Goal: Task Accomplishment & Management: Manage account settings

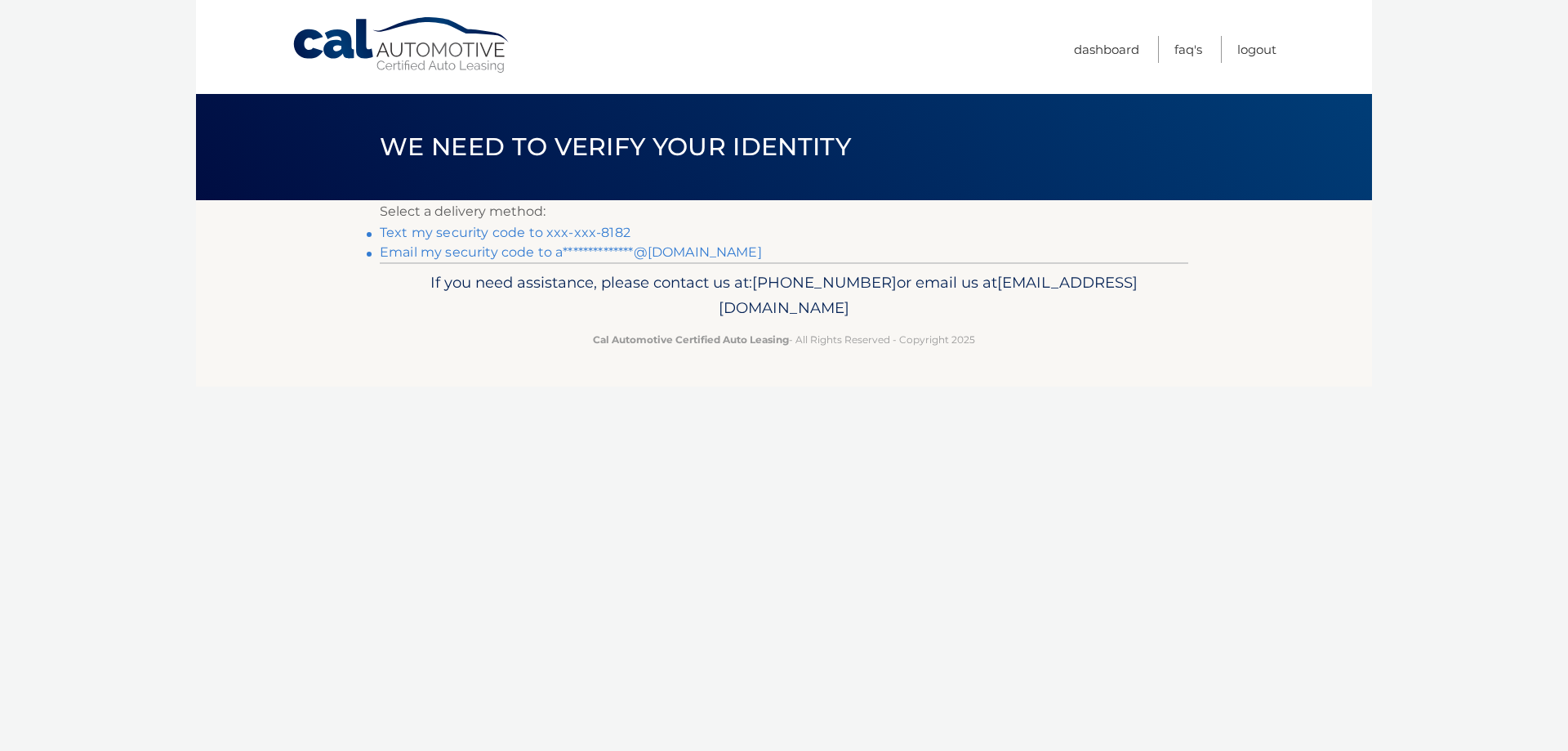
click at [545, 228] on link "Text my security code to xxx-xxx-8182" at bounding box center [505, 232] width 250 height 15
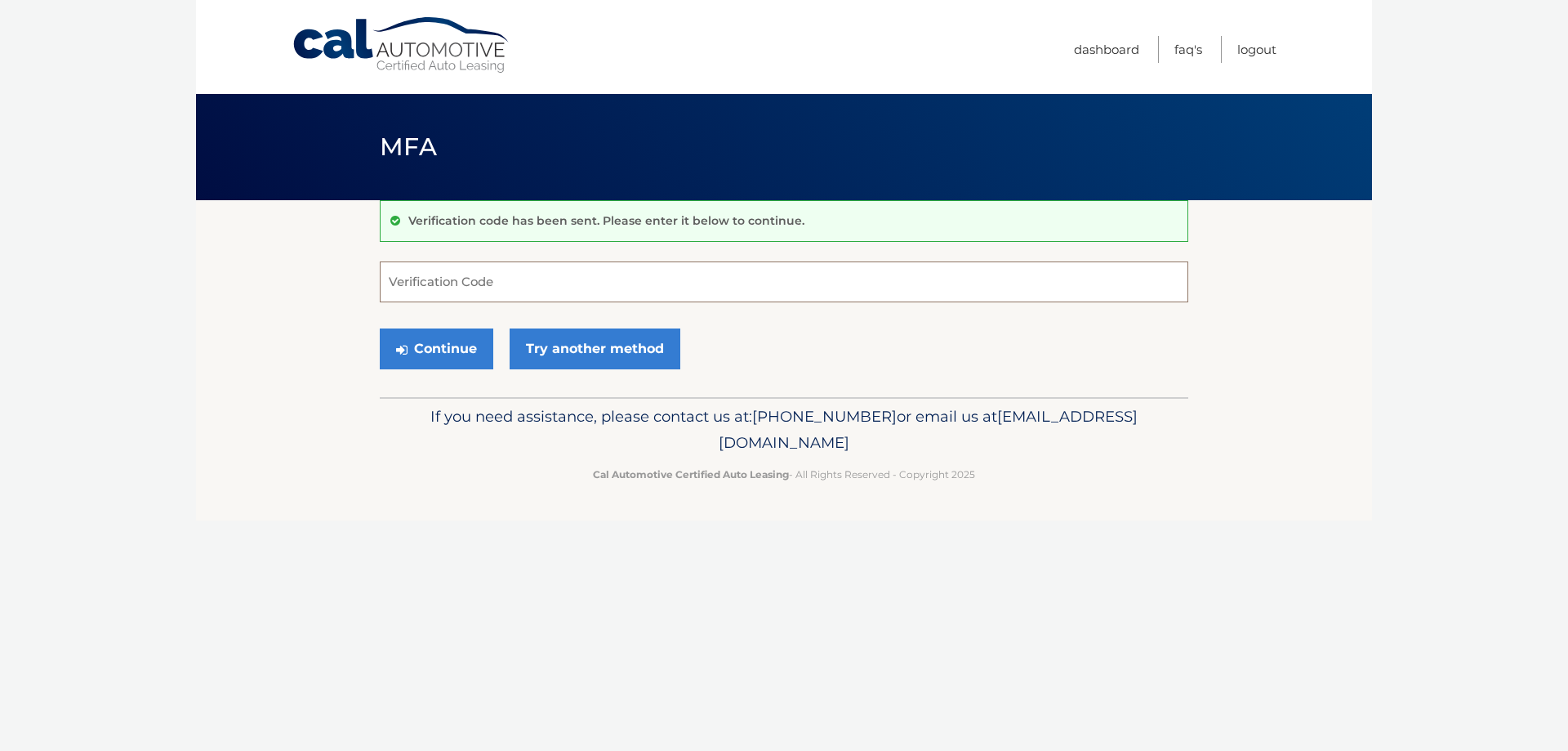
click at [498, 276] on input "Verification Code" at bounding box center [784, 281] width 809 height 41
type input "413562"
click at [380, 328] on button "Continue" at bounding box center [436, 349] width 113 height 41
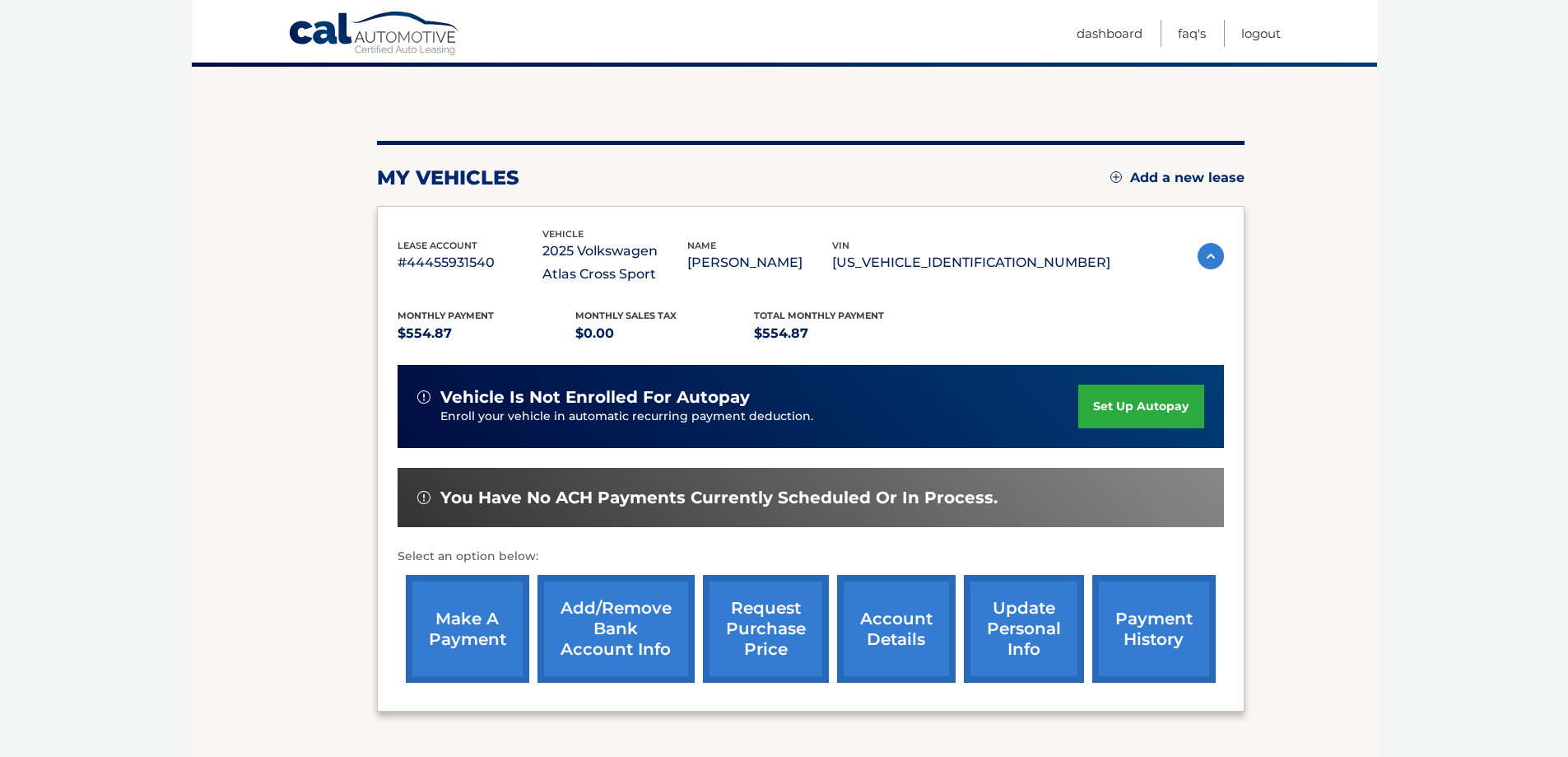
scroll to position [164, 0]
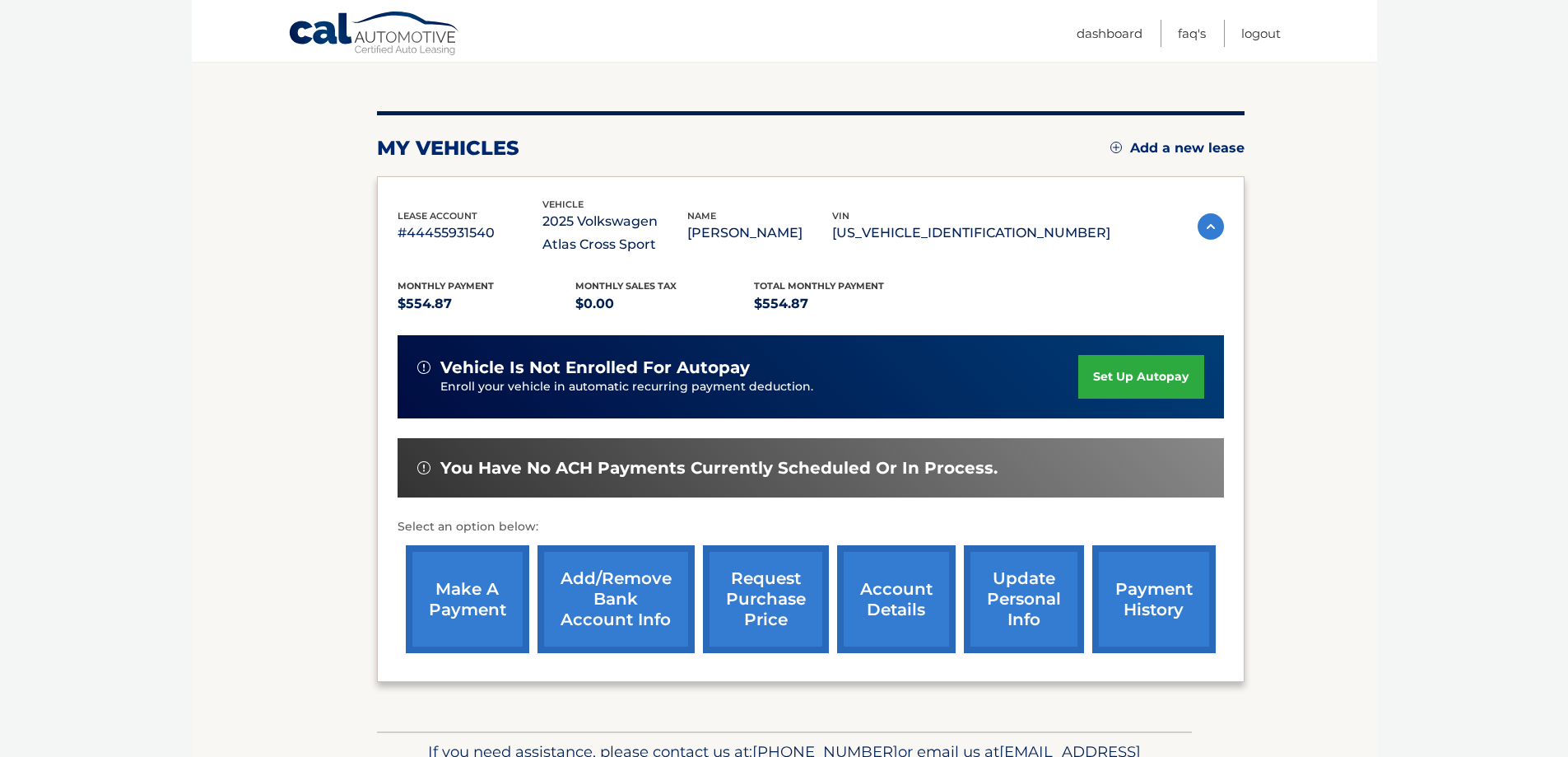
click at [462, 589] on link "make a payment" at bounding box center [467, 599] width 124 height 108
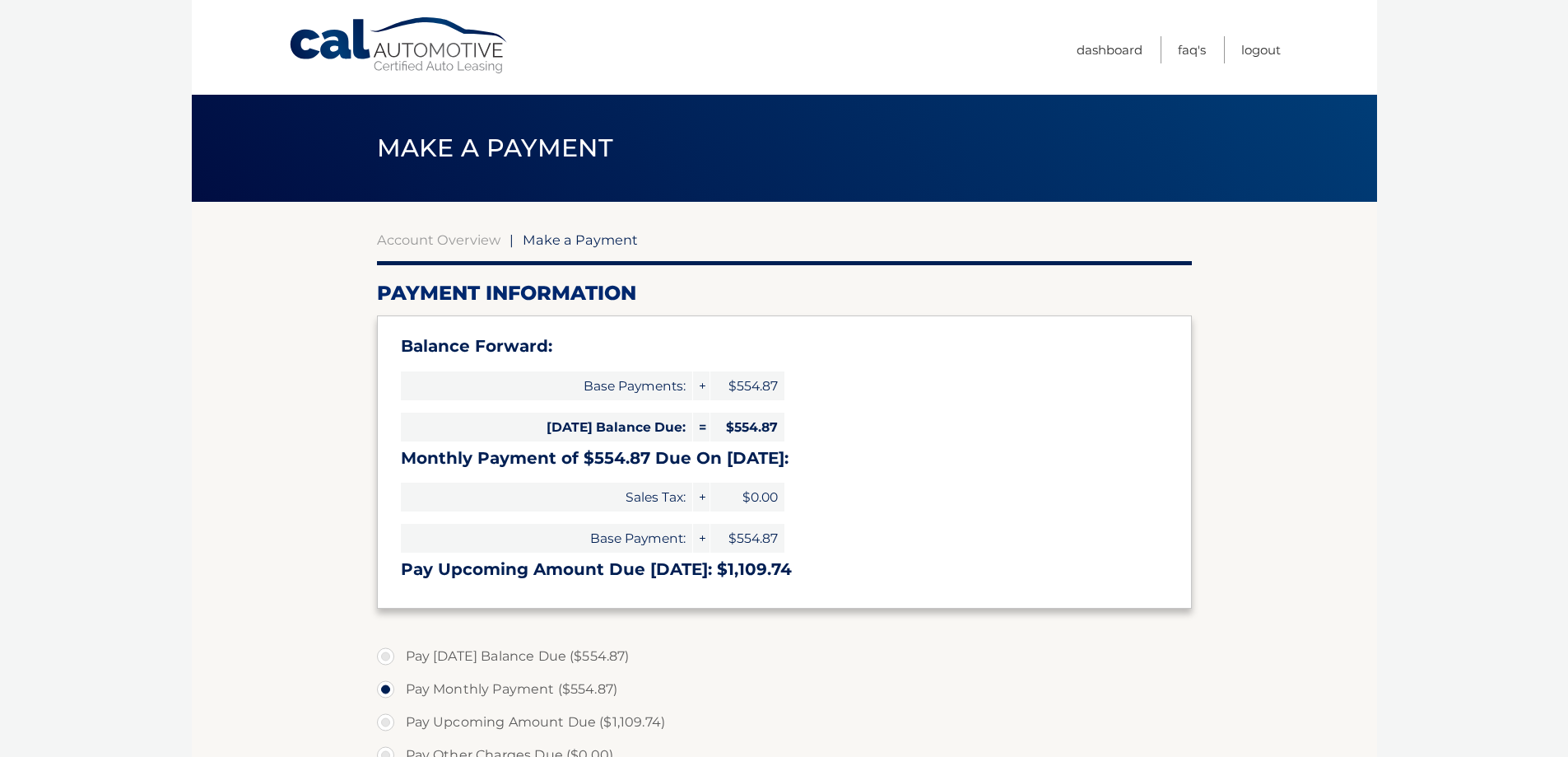
select select "MmY4ZDEzOWItZGM4Ny00ZjdmLWFkOWItMzU1YTljZDE0NDFk"
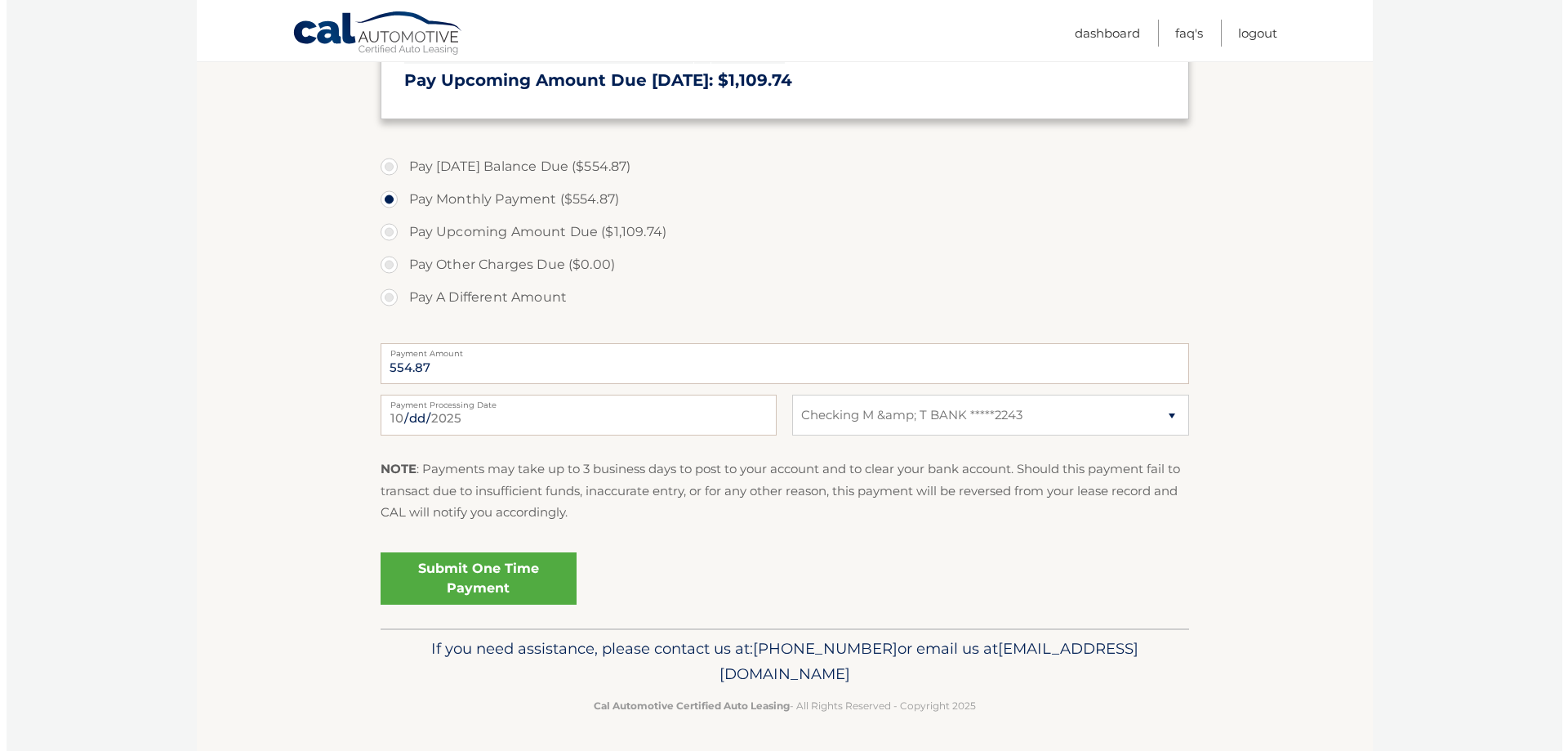
scroll to position [486, 0]
click at [459, 567] on link "Submit One Time Payment" at bounding box center [471, 576] width 196 height 52
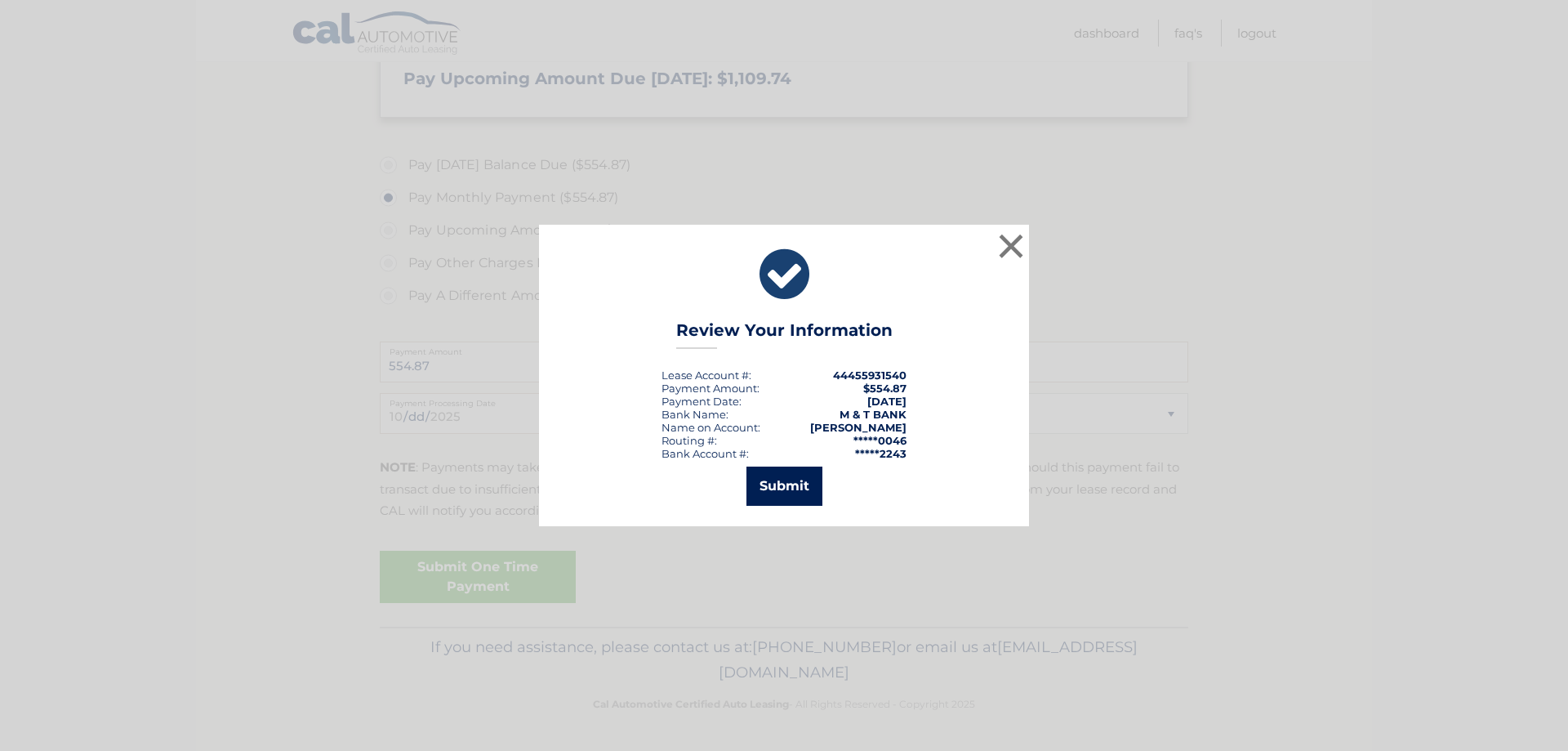
click at [781, 485] on button "Submit" at bounding box center [784, 486] width 76 height 39
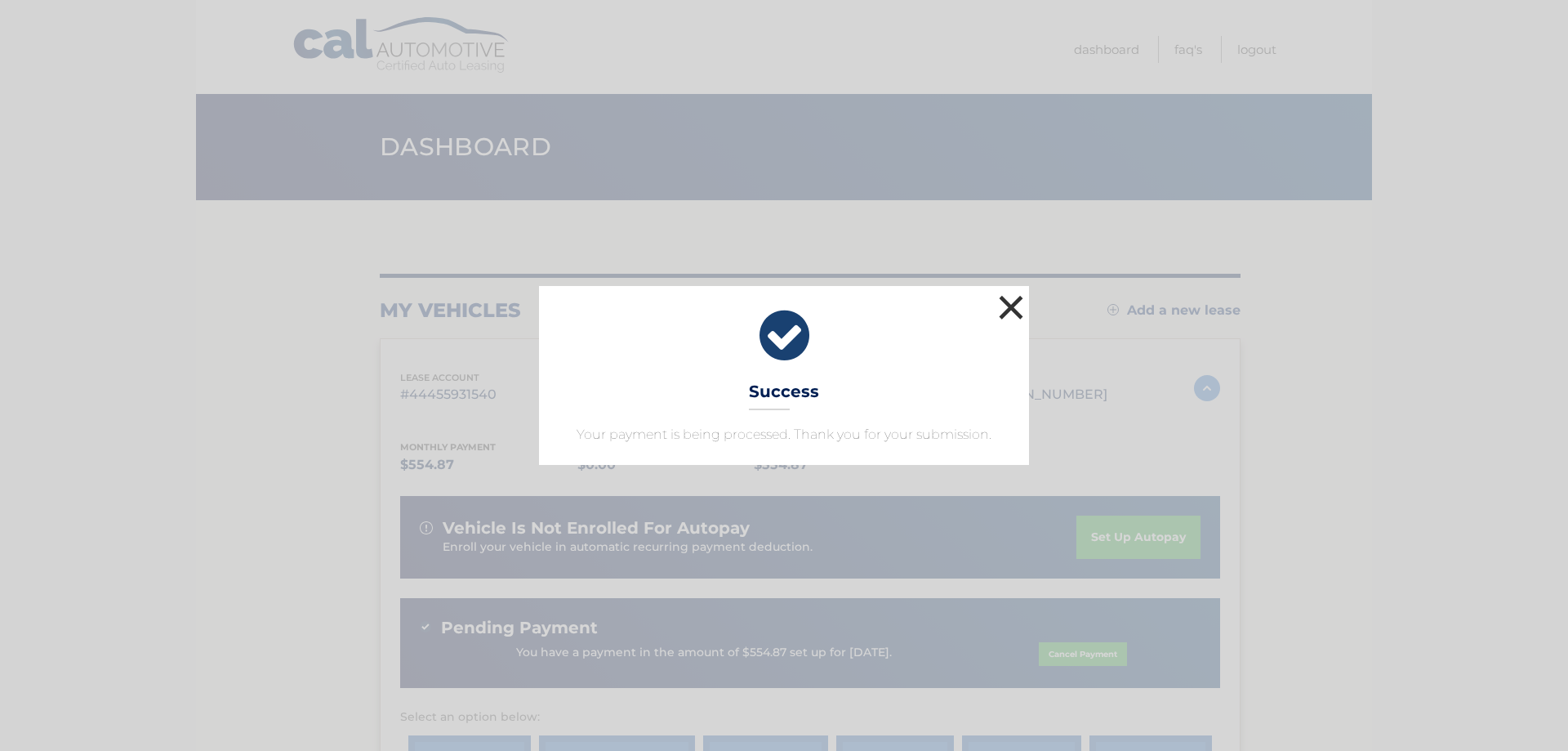
click at [1013, 302] on button "×" at bounding box center [1010, 307] width 33 height 33
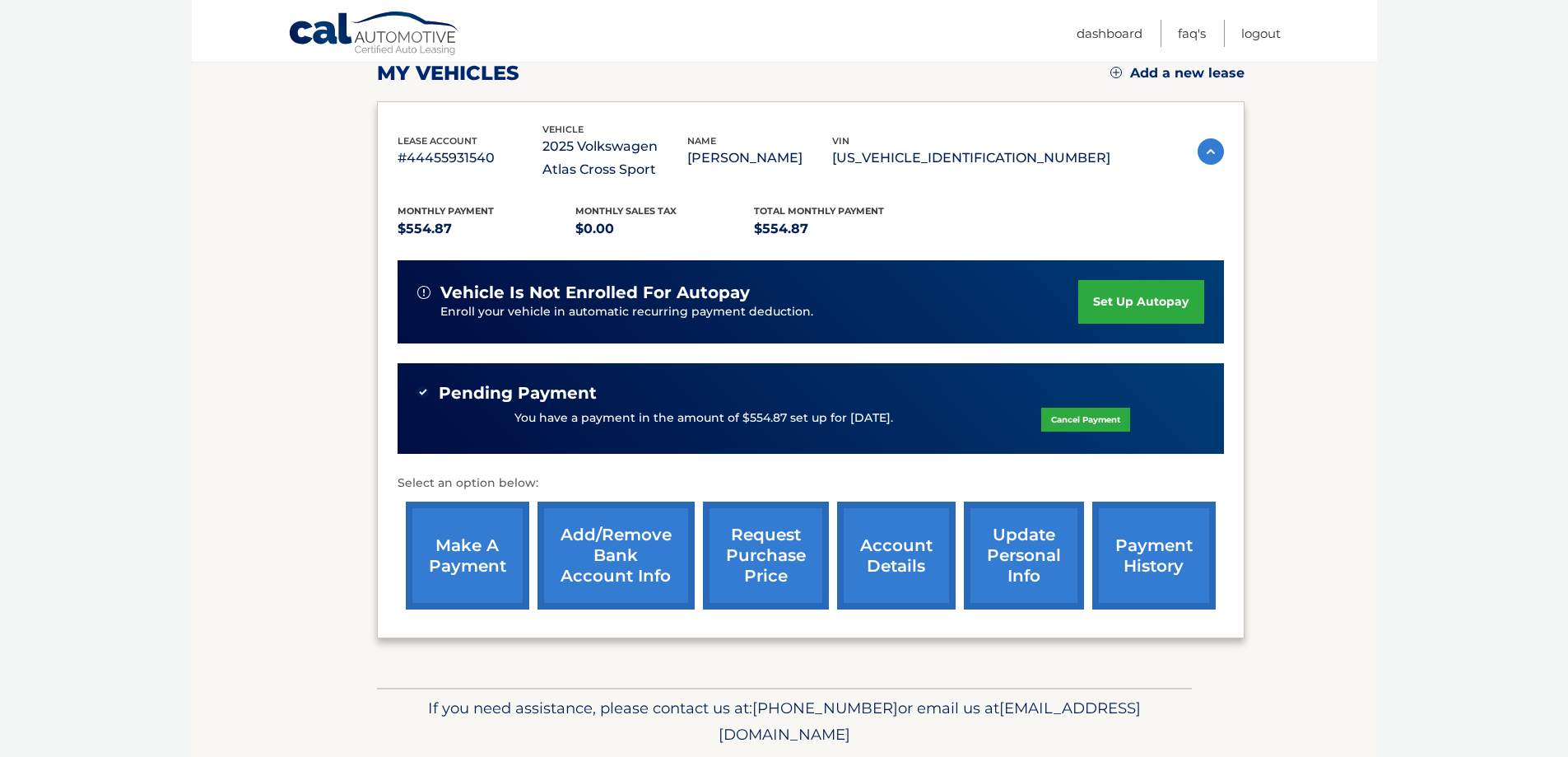
scroll to position [247, 0]
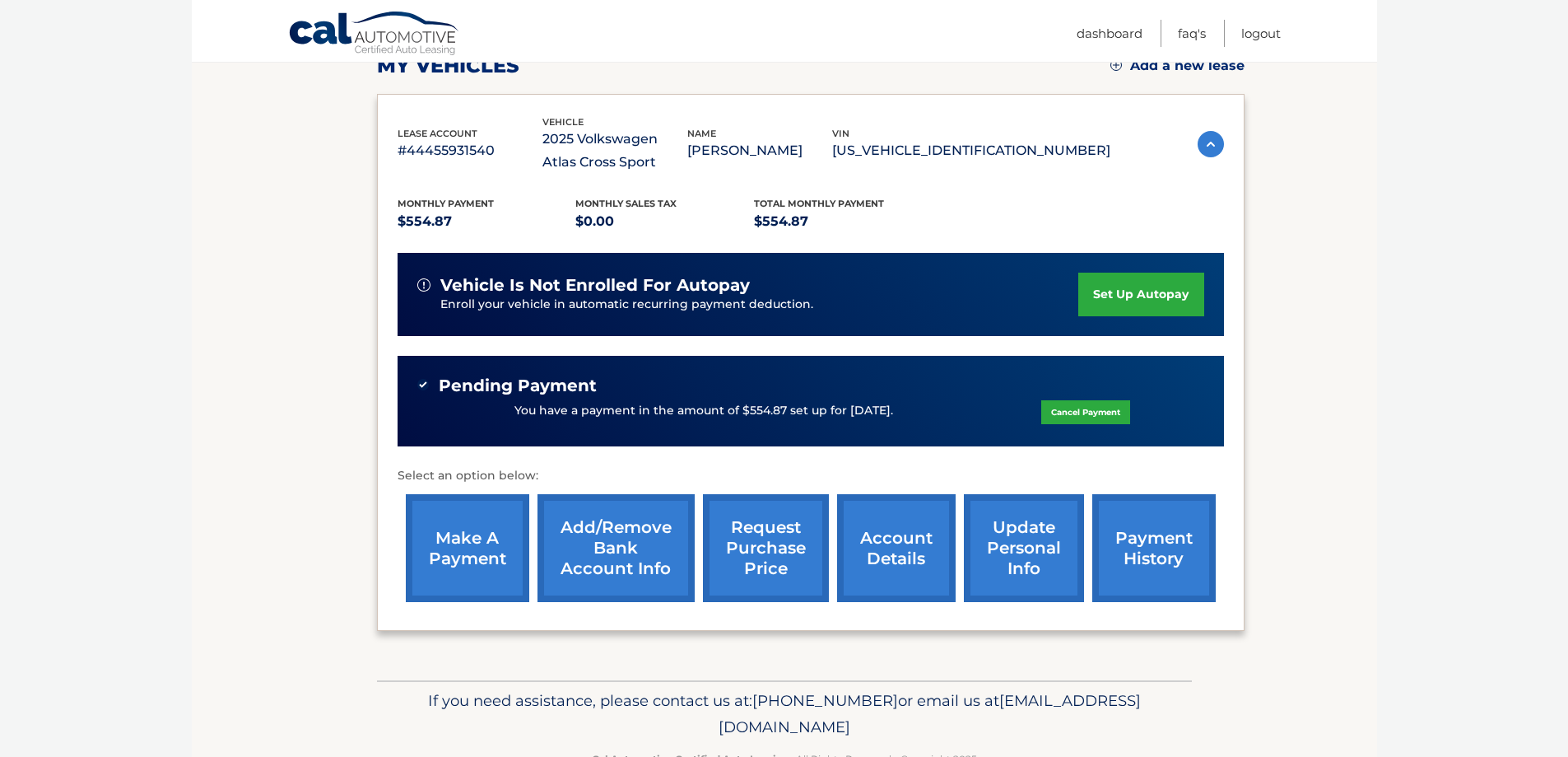
click at [1141, 547] on link "payment history" at bounding box center [1154, 547] width 124 height 108
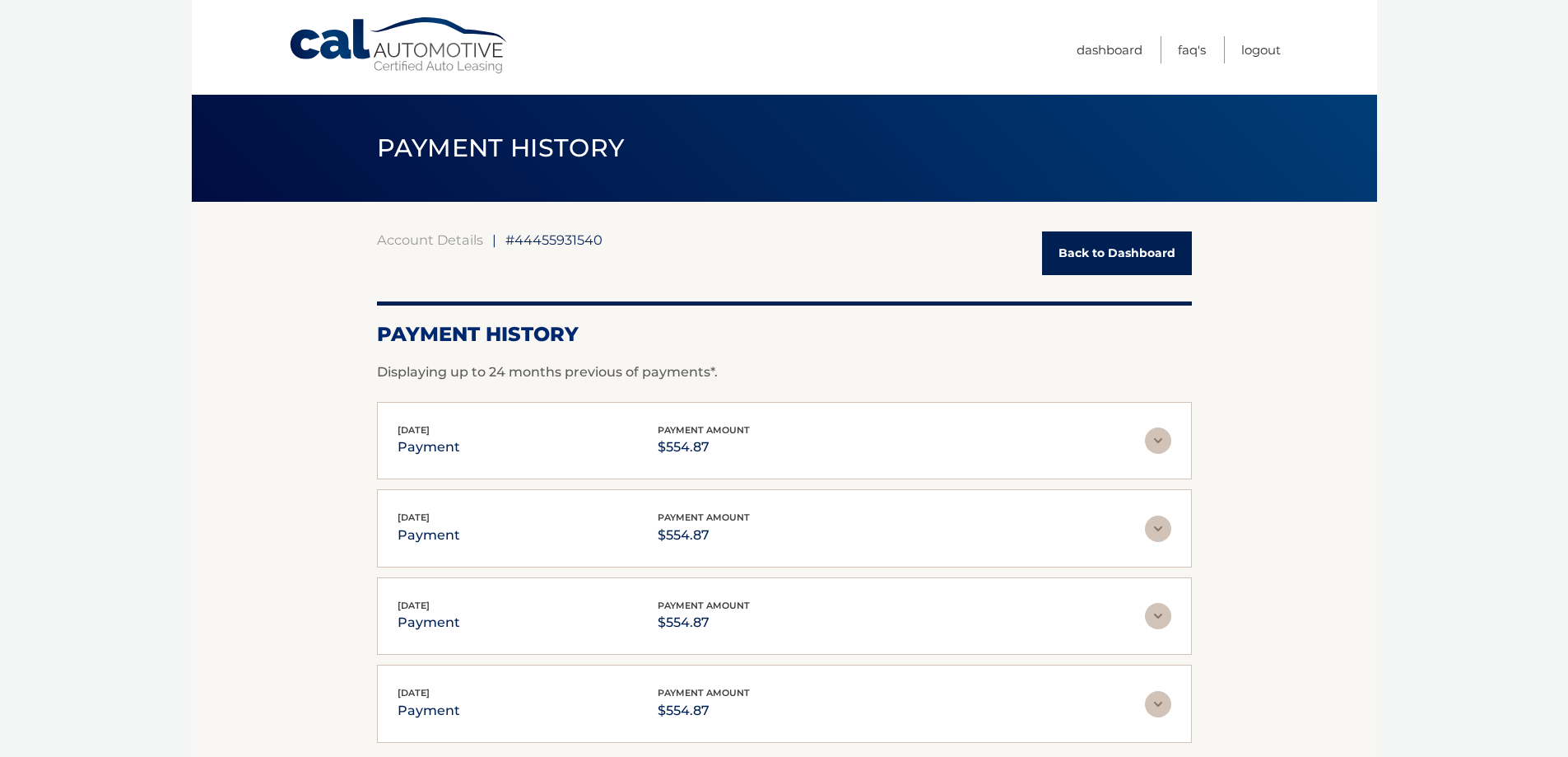
click at [1118, 260] on link "Back to Dashboard" at bounding box center [1117, 253] width 150 height 44
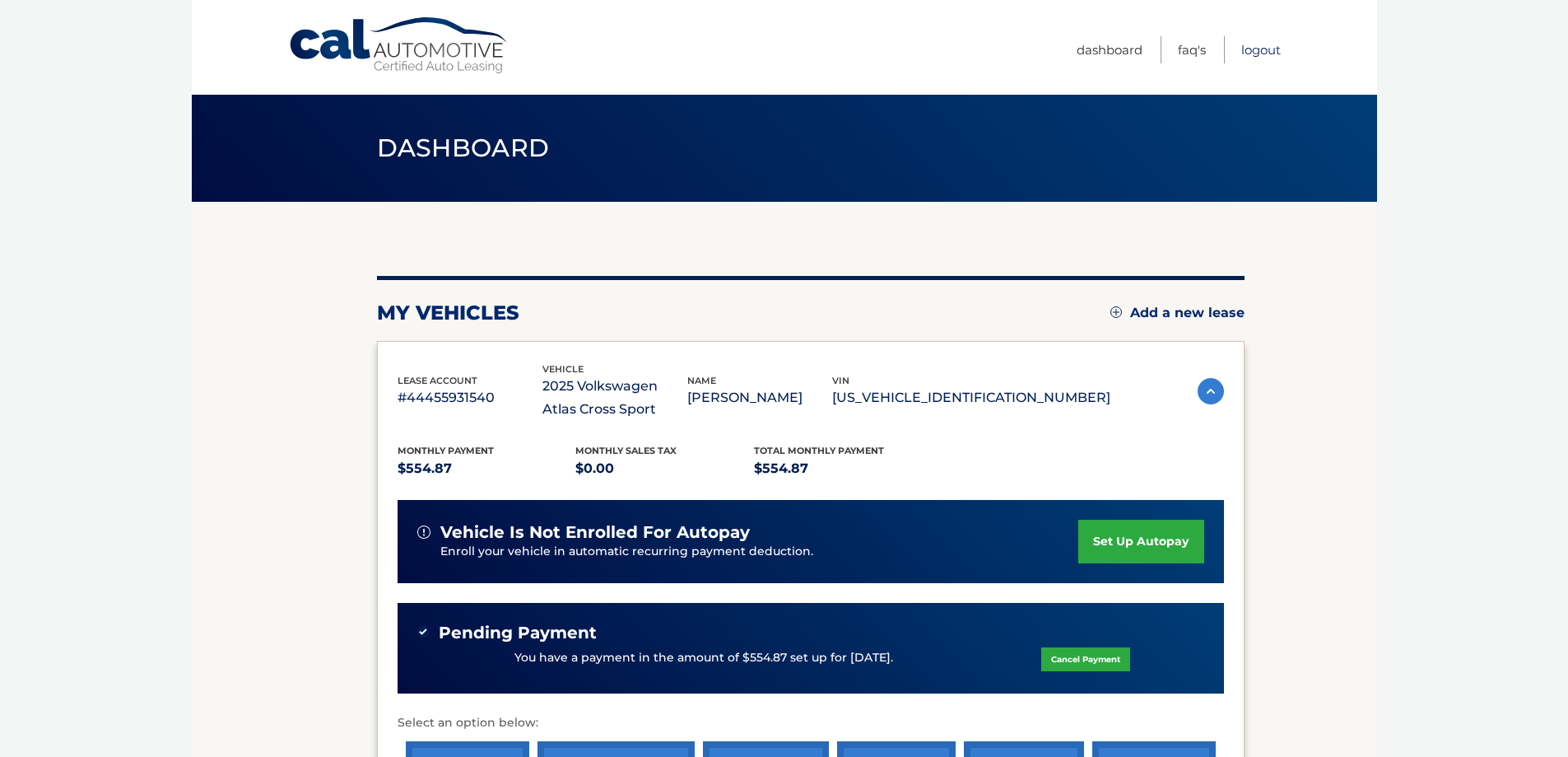
click at [1254, 49] on link "Logout" at bounding box center [1261, 50] width 40 height 27
